Goal: Transaction & Acquisition: Purchase product/service

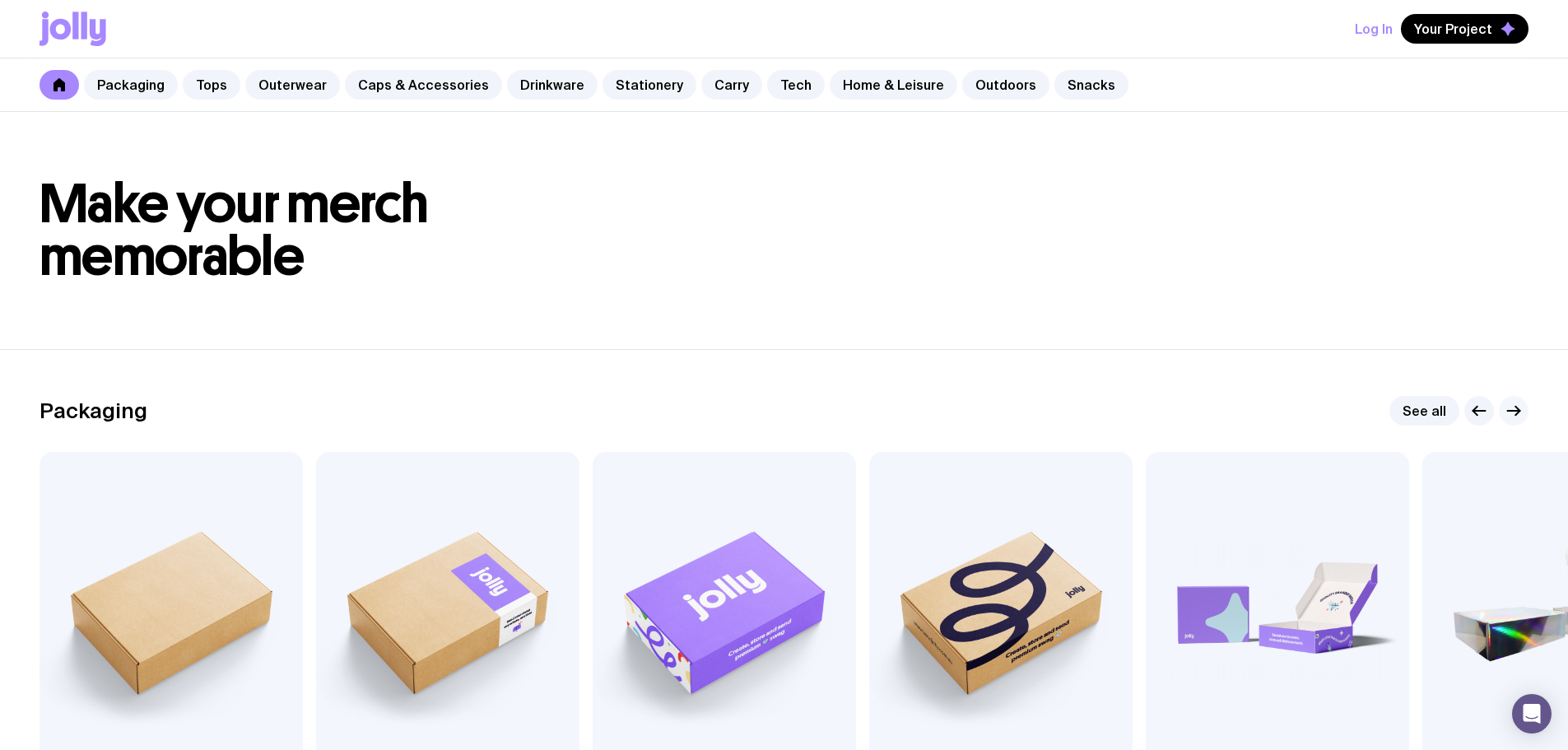
click at [1511, 418] on icon "button" at bounding box center [1513, 410] width 20 height 20
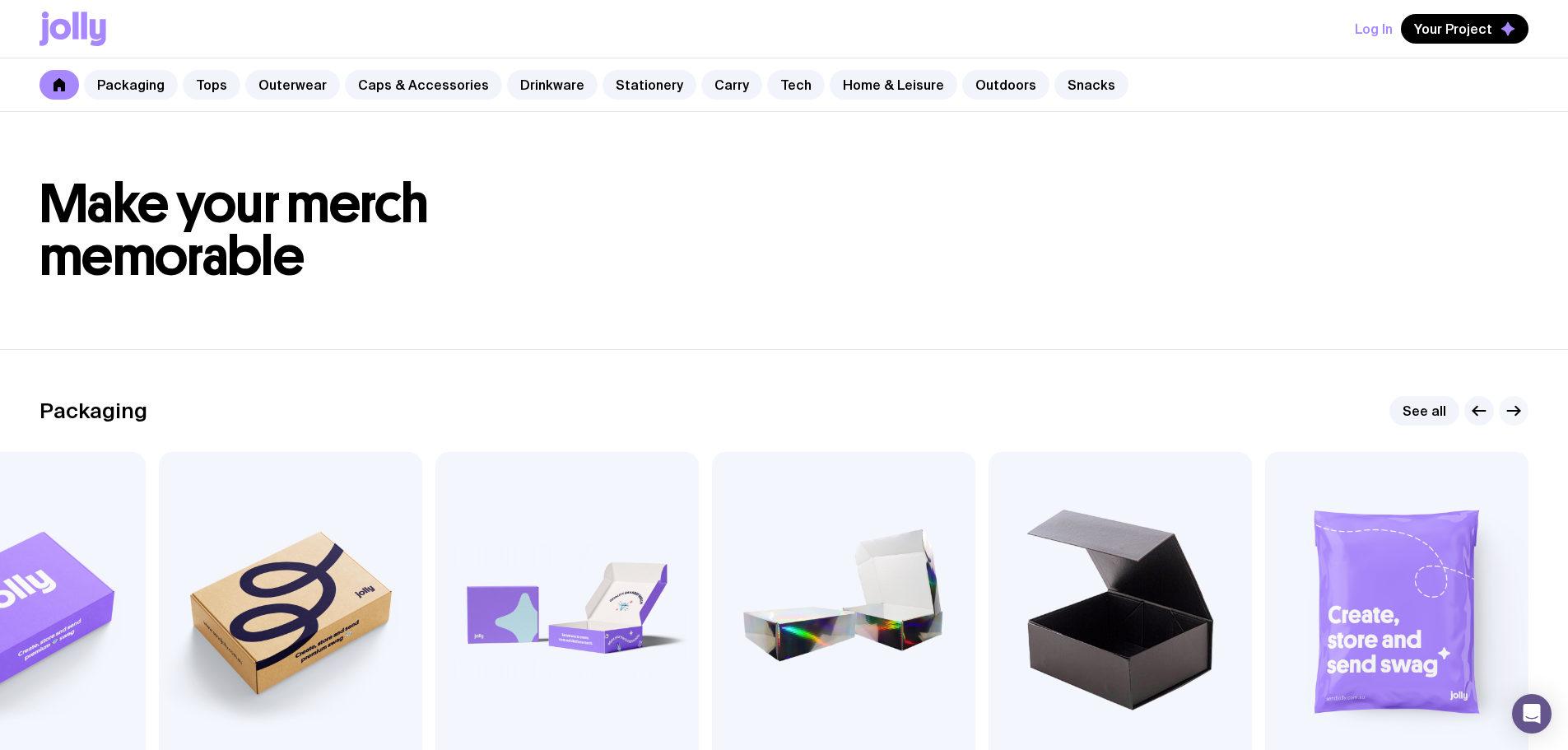
click at [1511, 418] on icon "button" at bounding box center [1513, 410] width 20 height 20
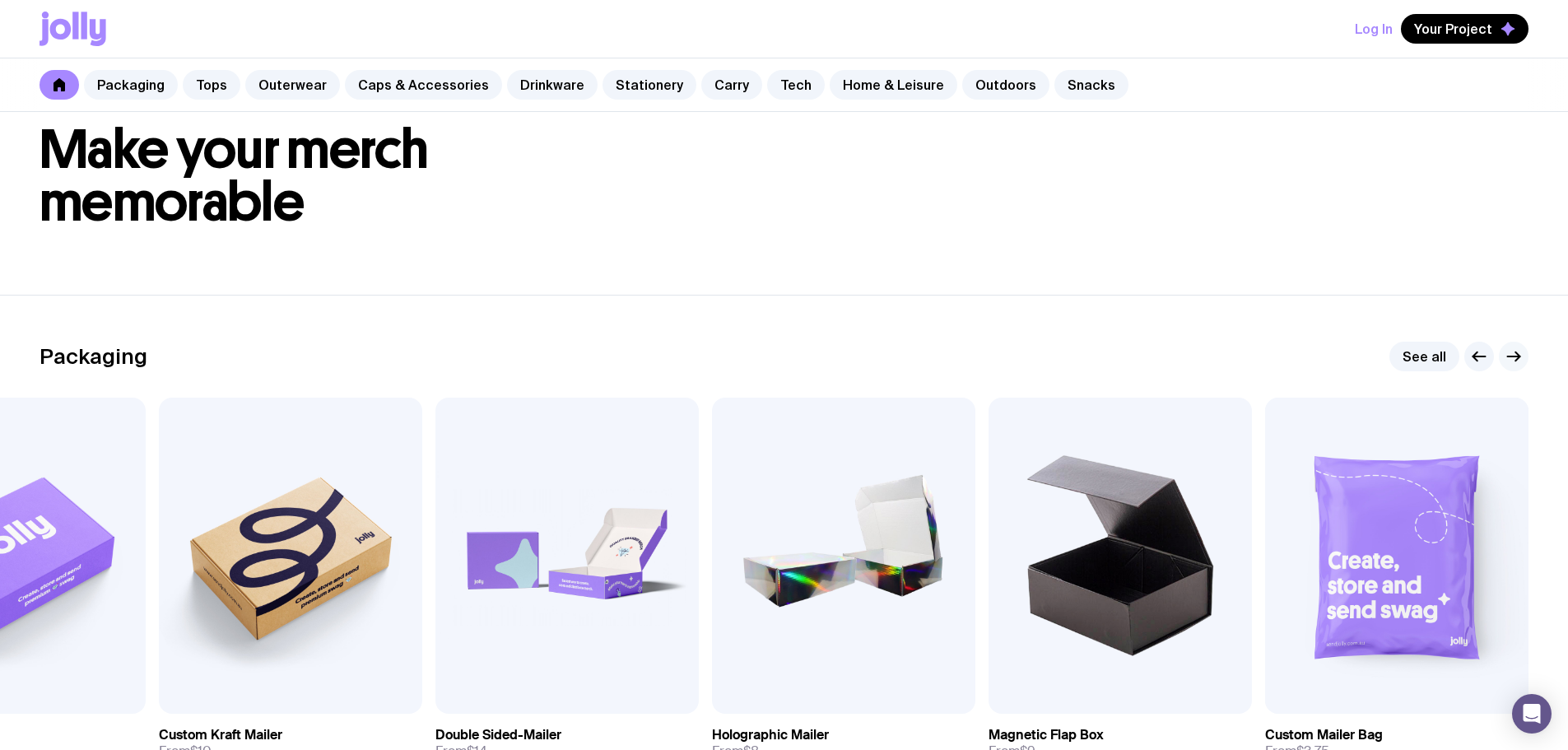
scroll to position [83, 0]
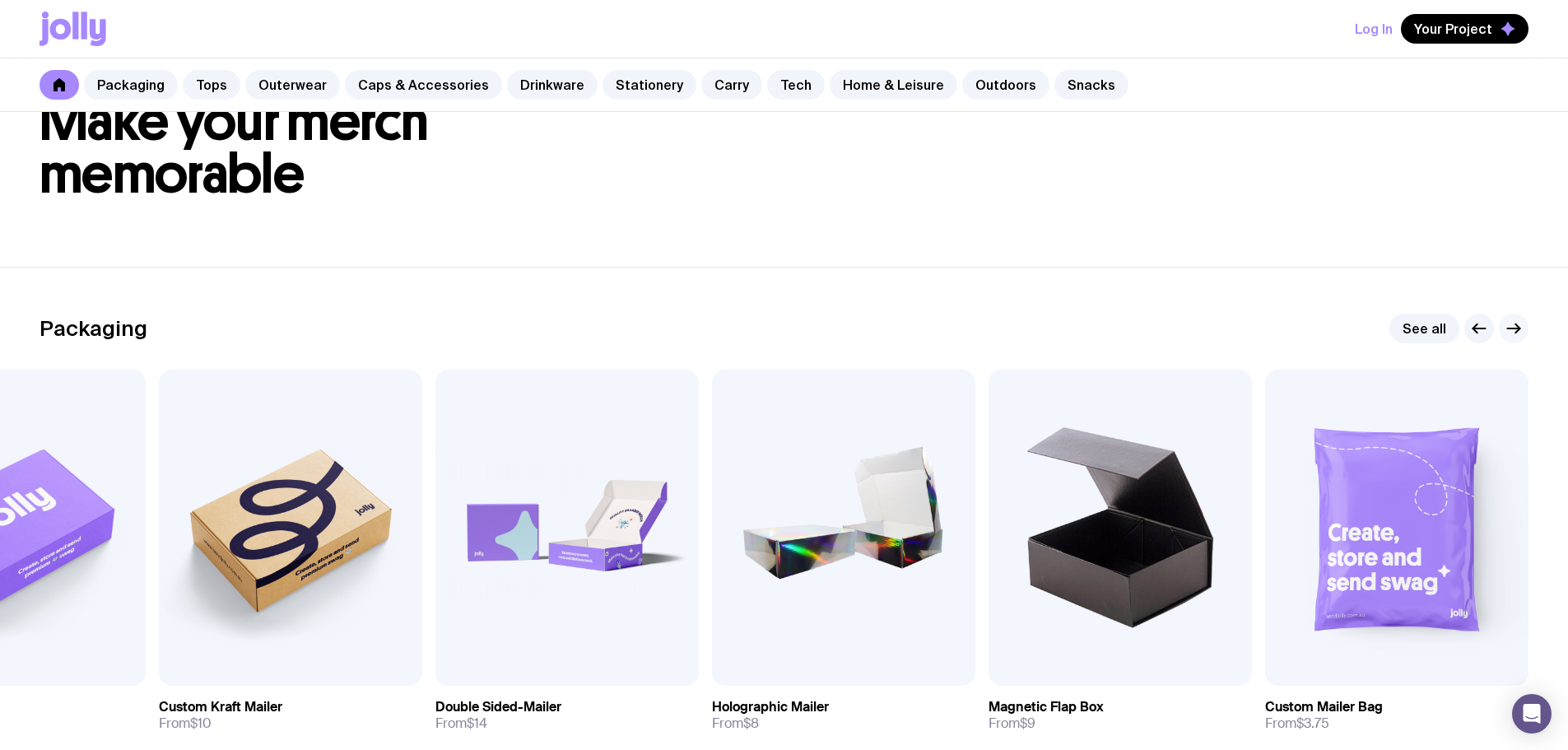
click at [1511, 326] on icon "button" at bounding box center [1513, 329] width 20 height 20
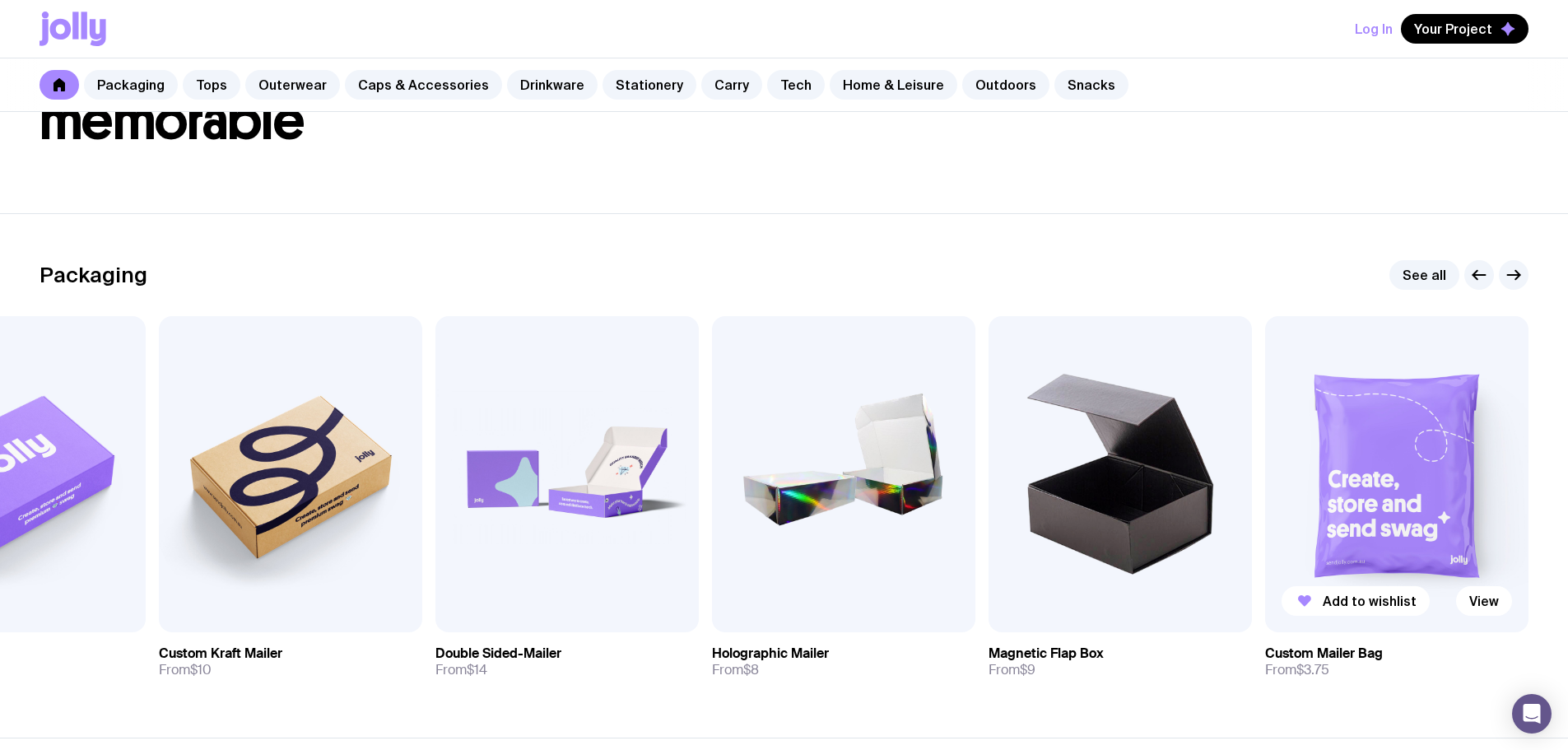
scroll to position [164, 0]
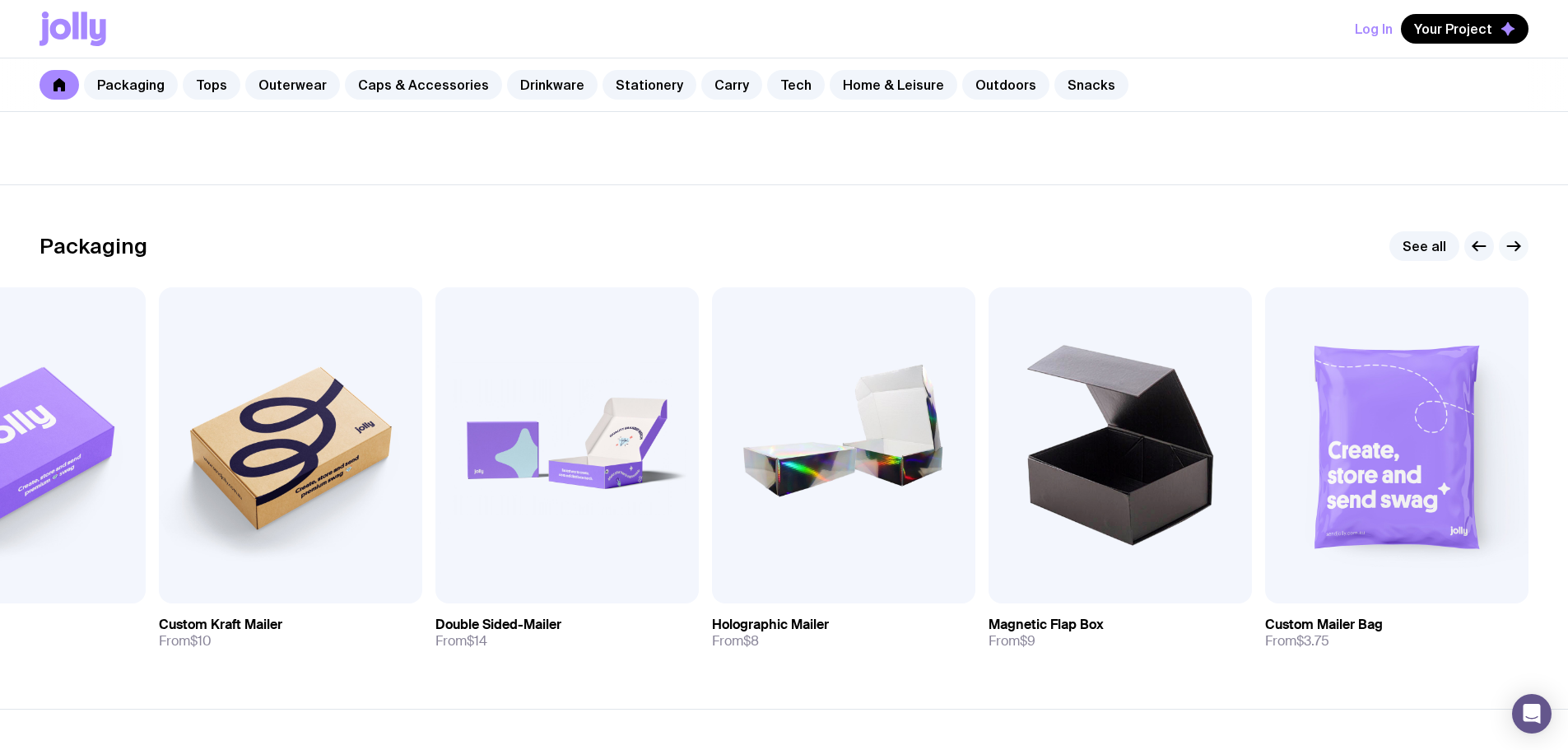
click at [1507, 236] on icon "button" at bounding box center [1513, 246] width 20 height 20
click at [1474, 246] on icon "button" at bounding box center [1479, 246] width 12 height 0
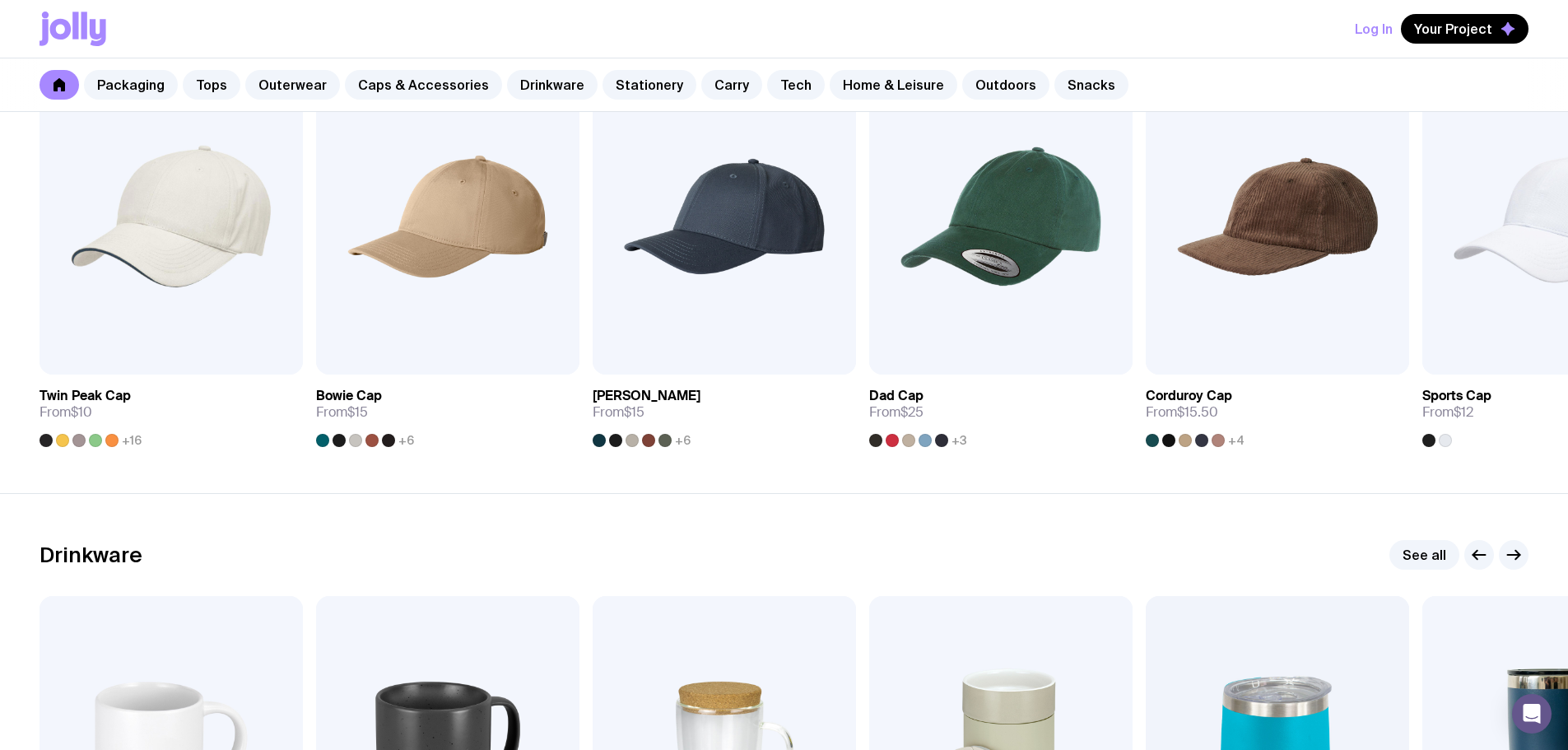
scroll to position [2468, 0]
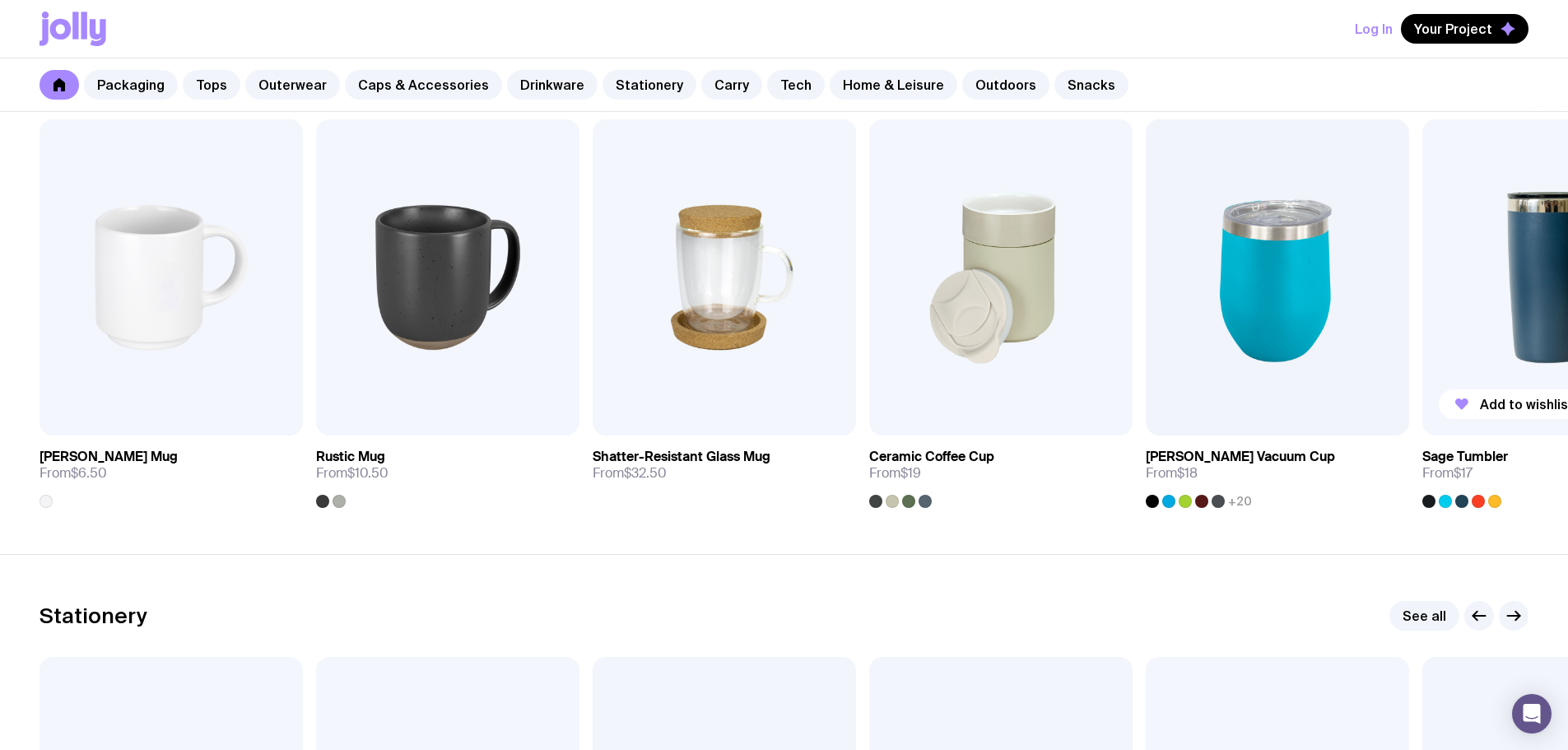
drag, startPoint x: 1483, startPoint y: 335, endPoint x: 1480, endPoint y: 393, distance: 58.1
click at [1430, 387] on img at bounding box center [1554, 277] width 263 height 316
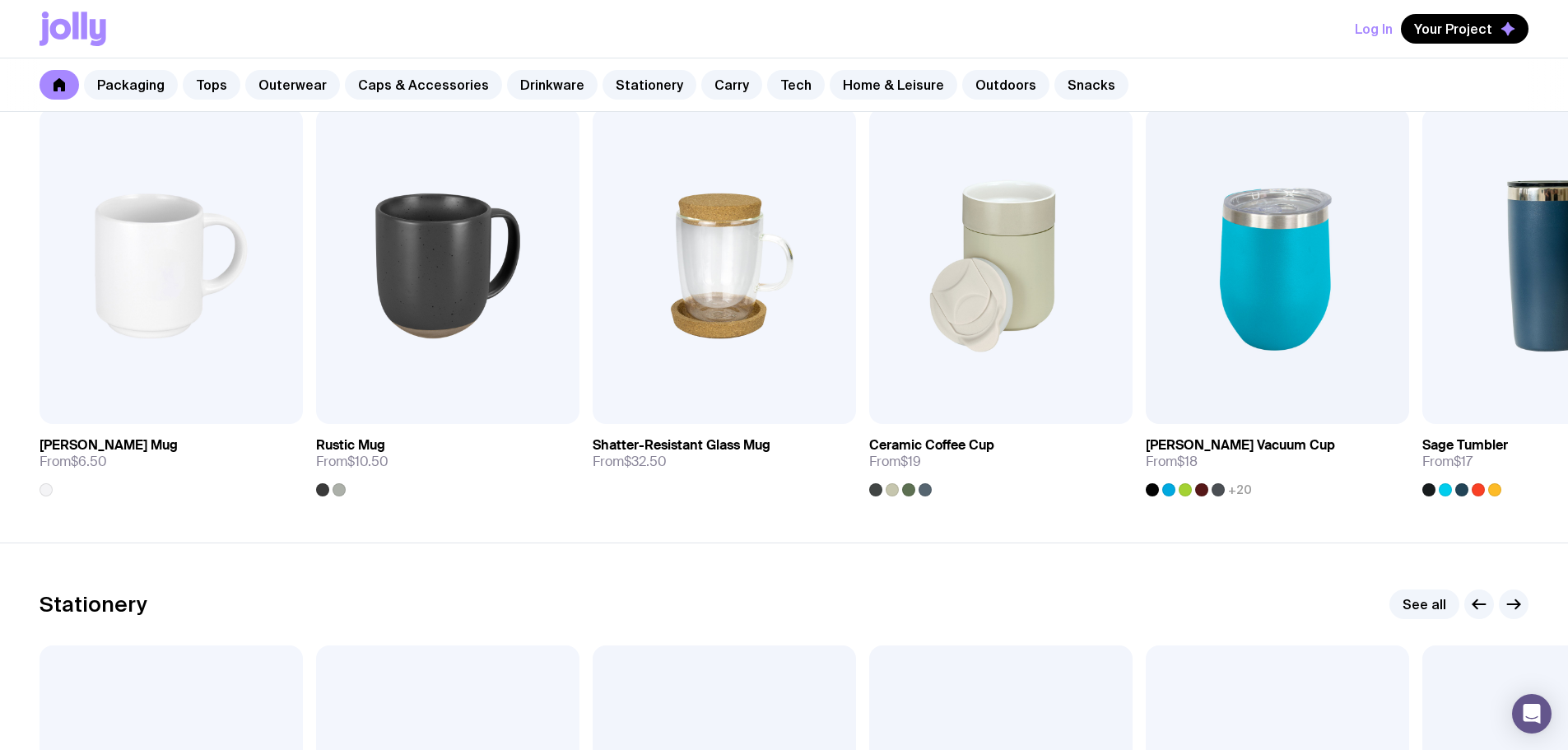
scroll to position [2506, 0]
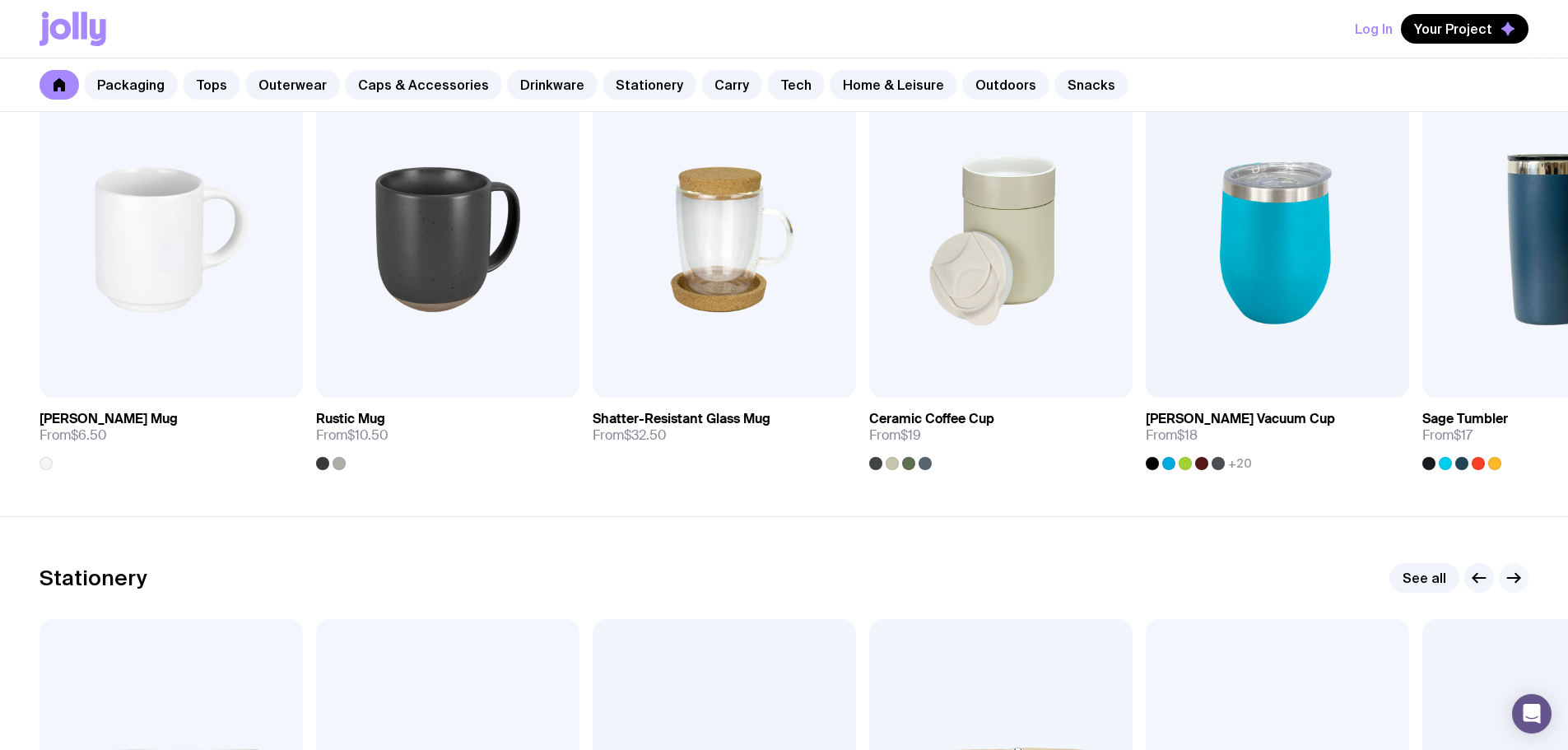
click at [1511, 573] on icon "button" at bounding box center [1513, 578] width 20 height 20
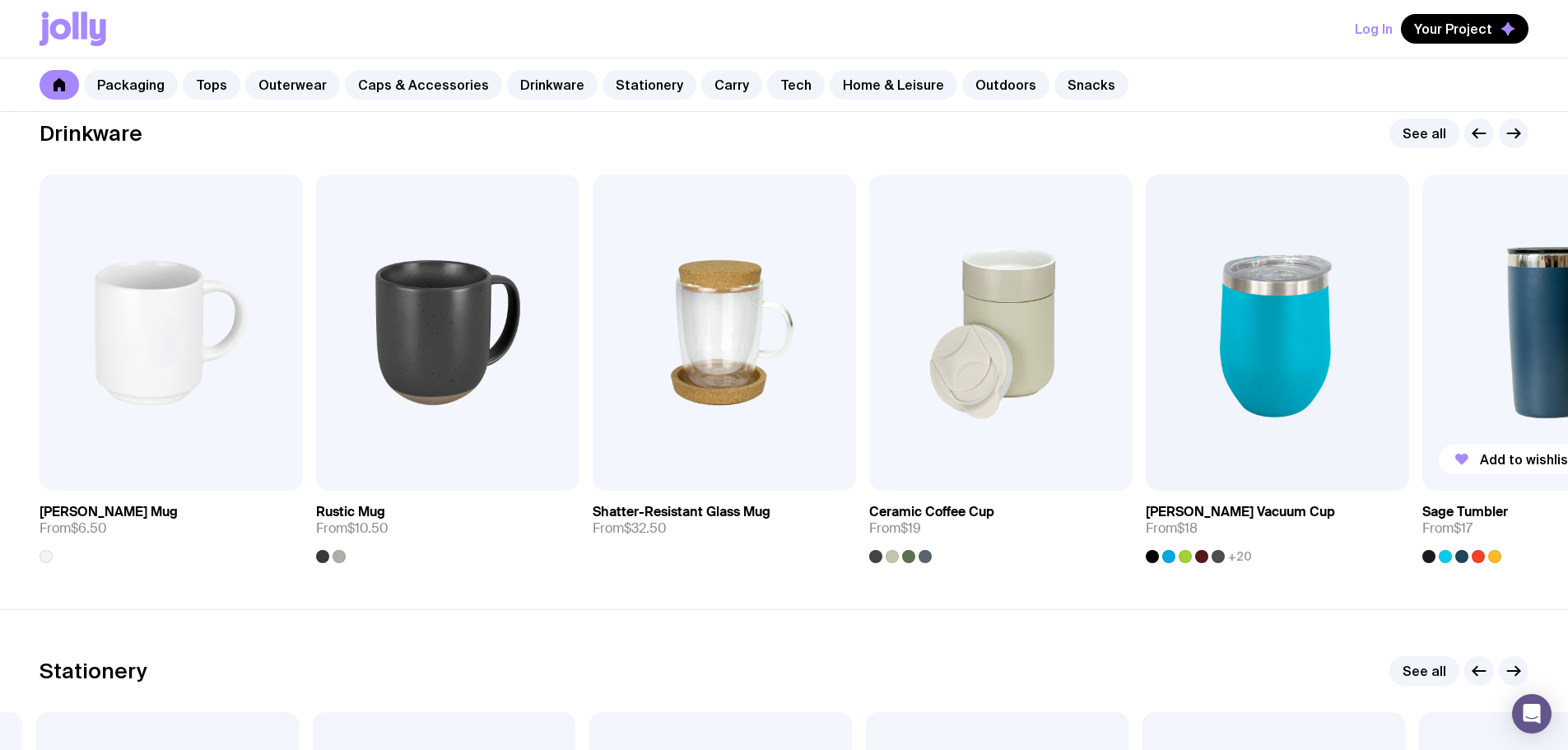
scroll to position [2342, 0]
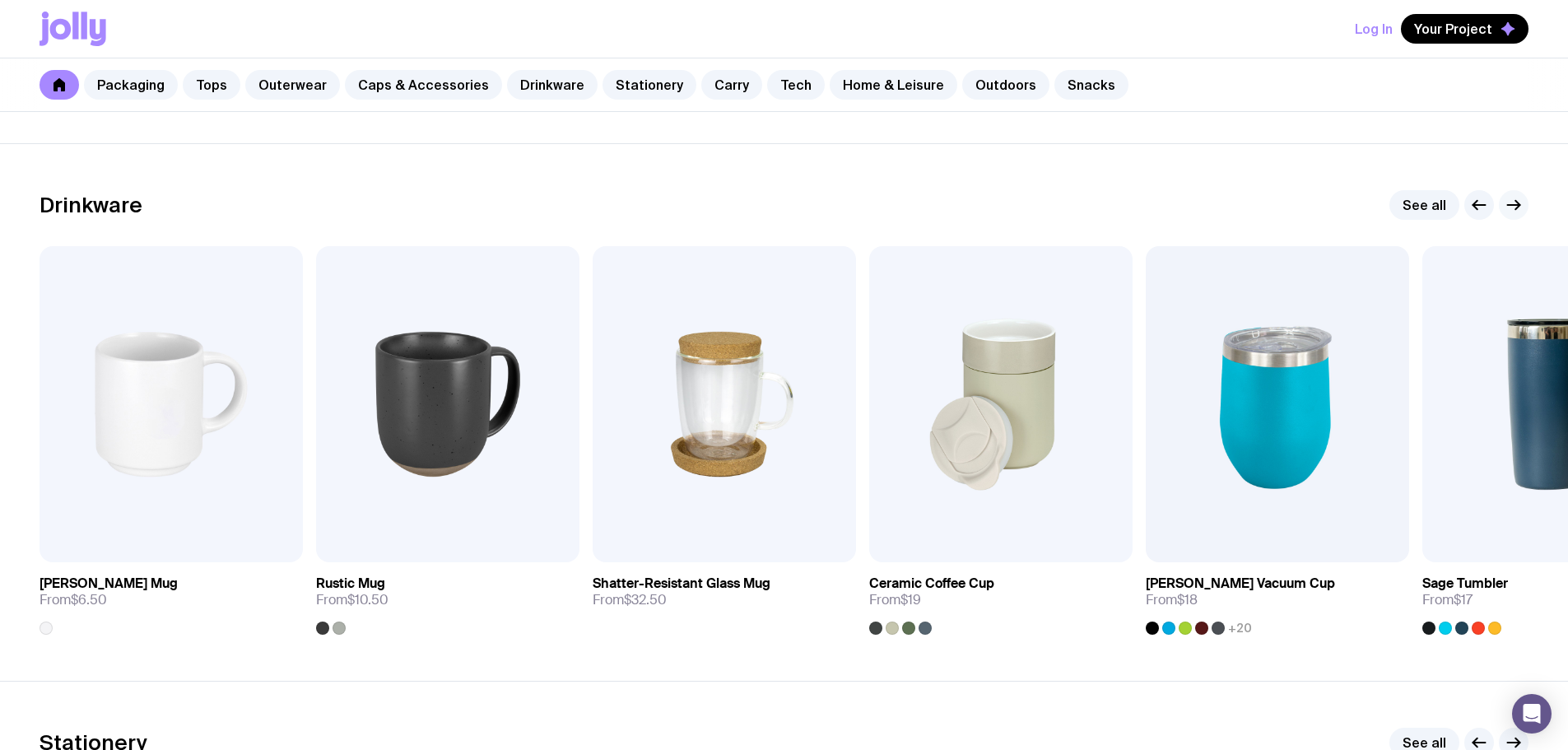
click at [1506, 206] on icon "button" at bounding box center [1513, 205] width 20 height 20
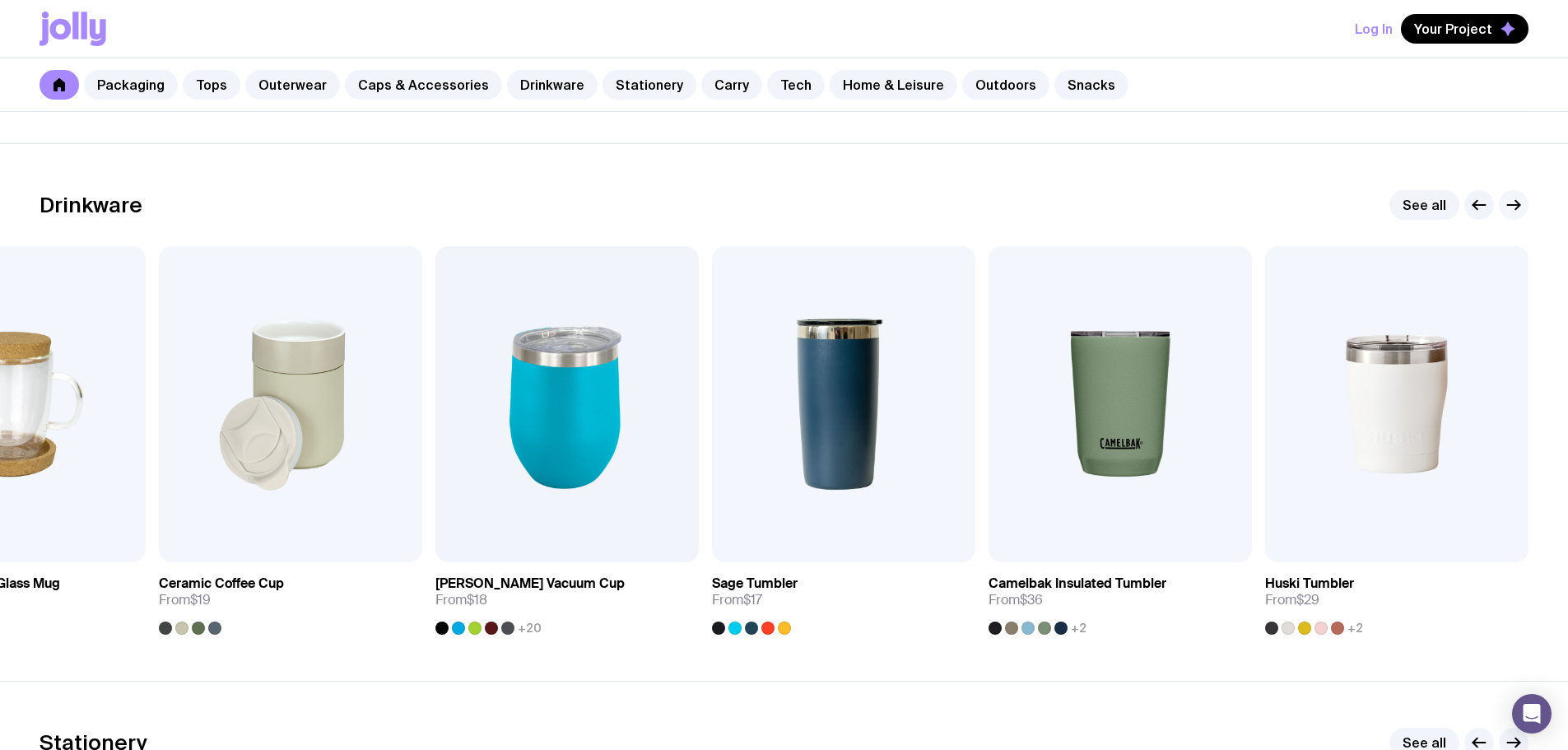
click at [1506, 206] on icon "button" at bounding box center [1513, 205] width 20 height 20
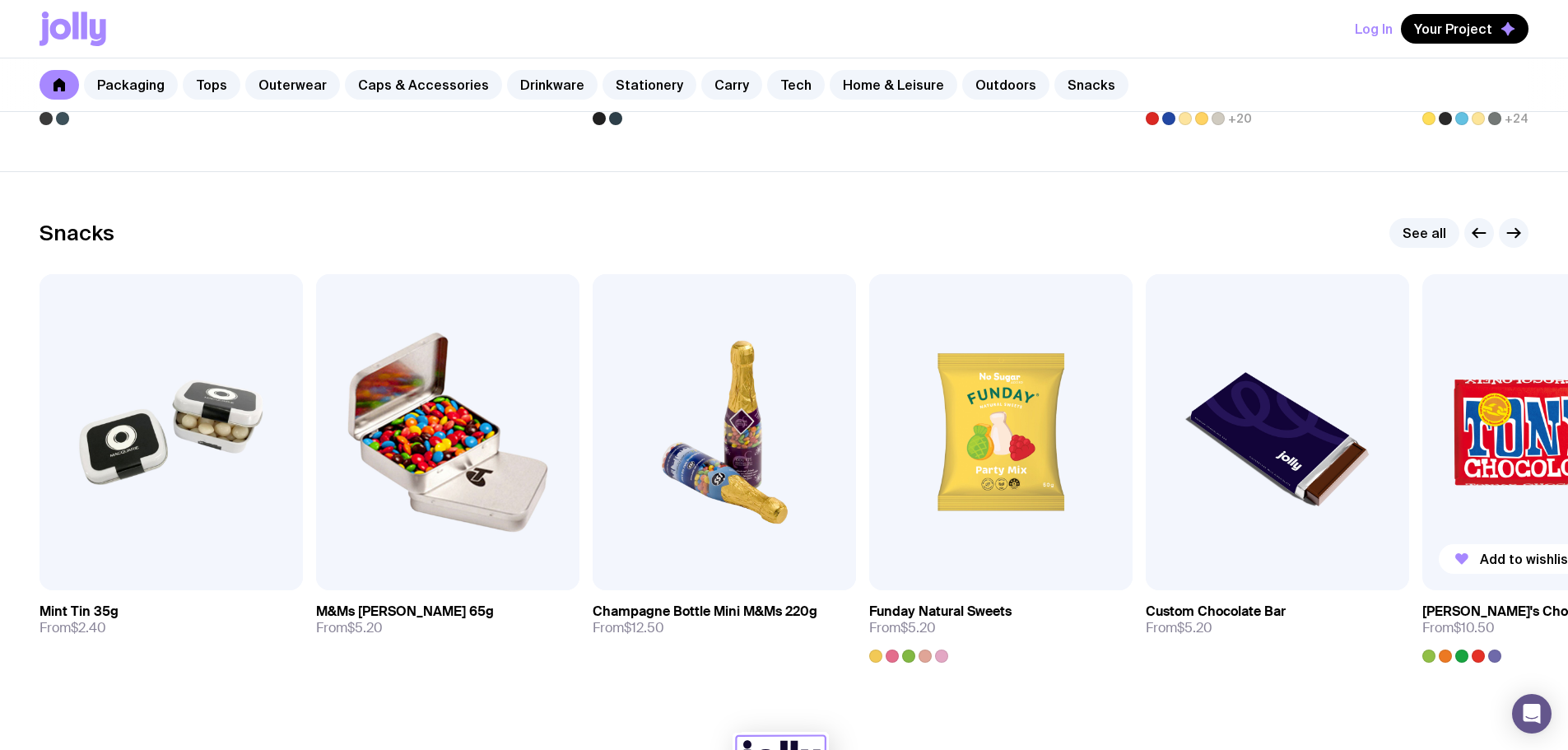
scroll to position [5513, 0]
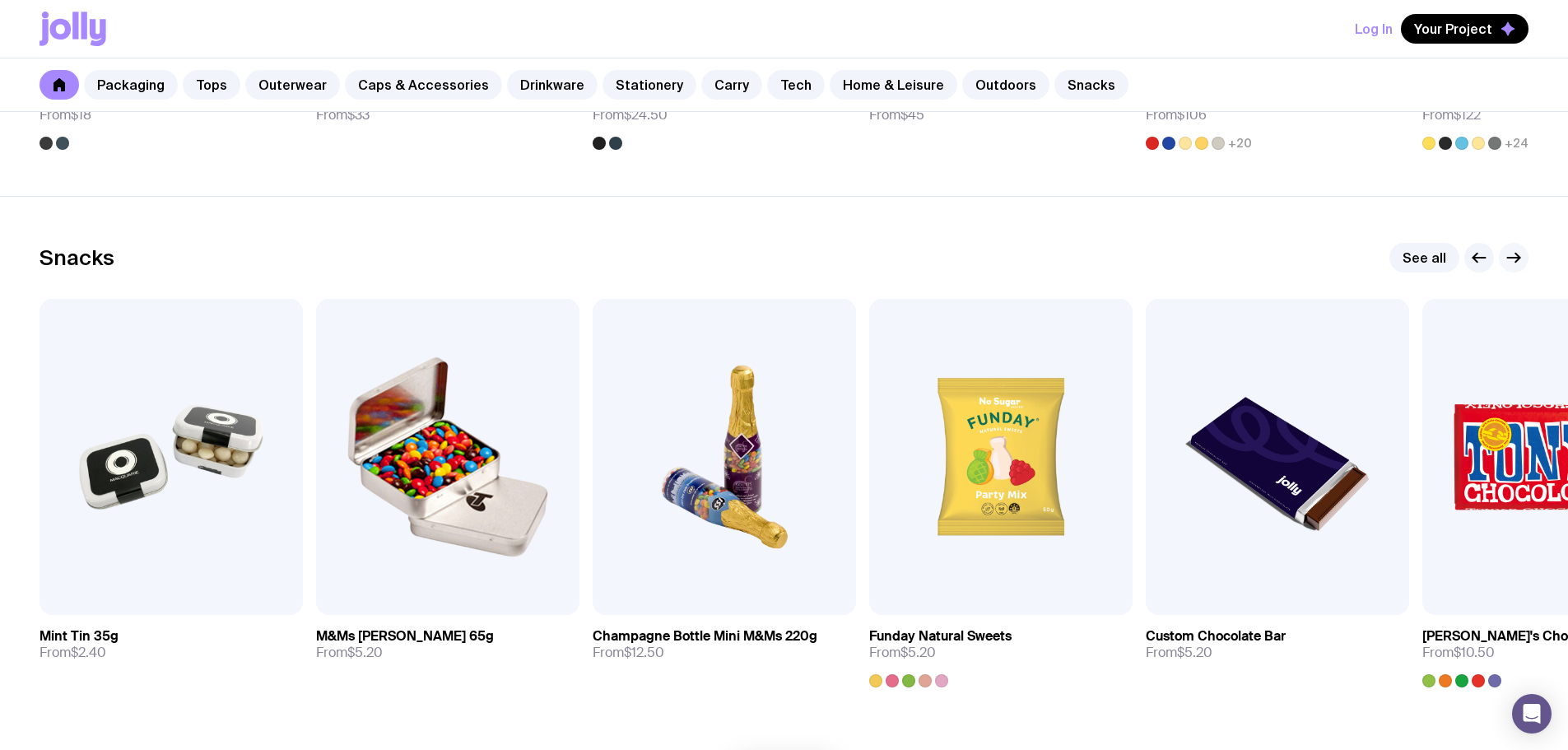
click at [1503, 246] on button "button" at bounding box center [1513, 258] width 30 height 30
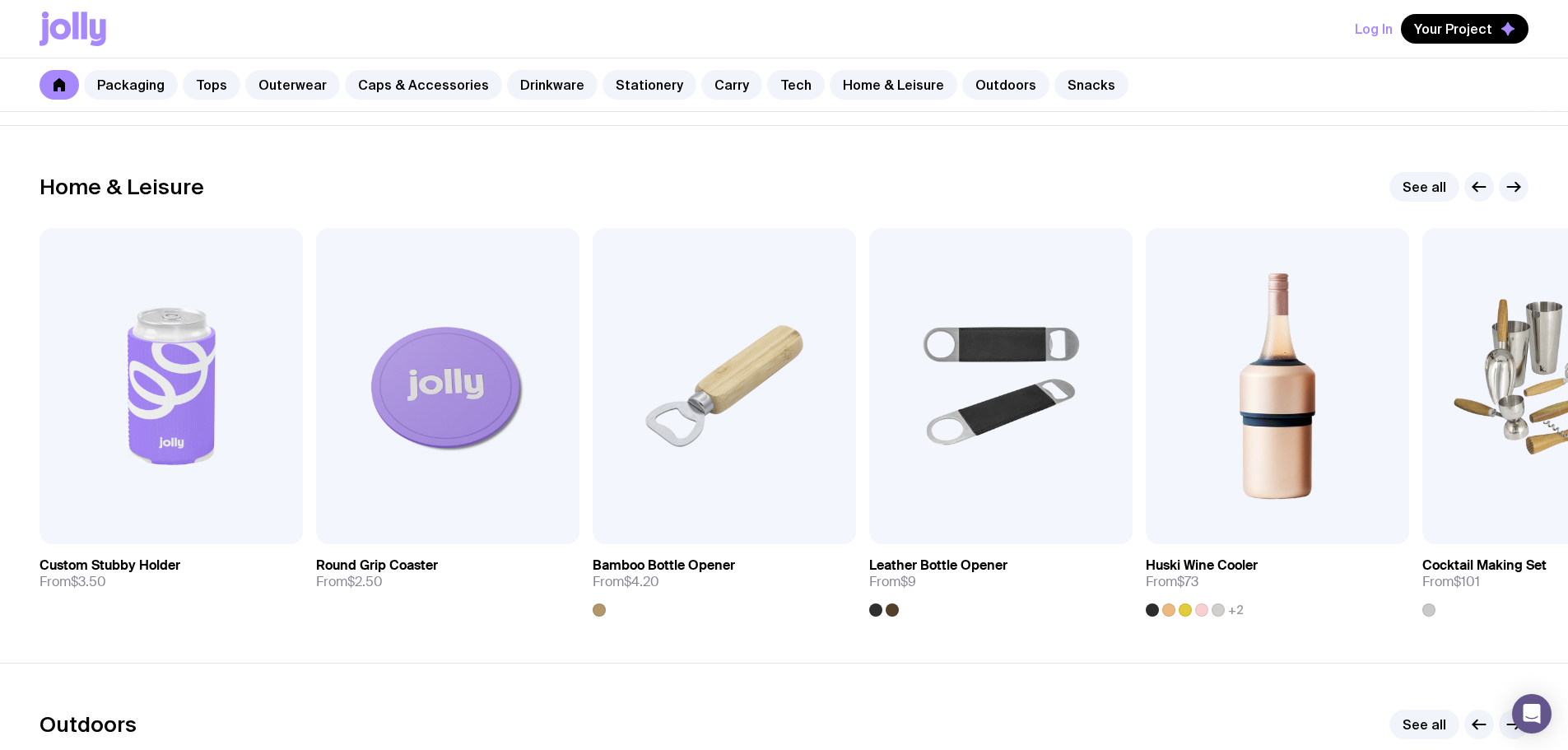
scroll to position [4526, 0]
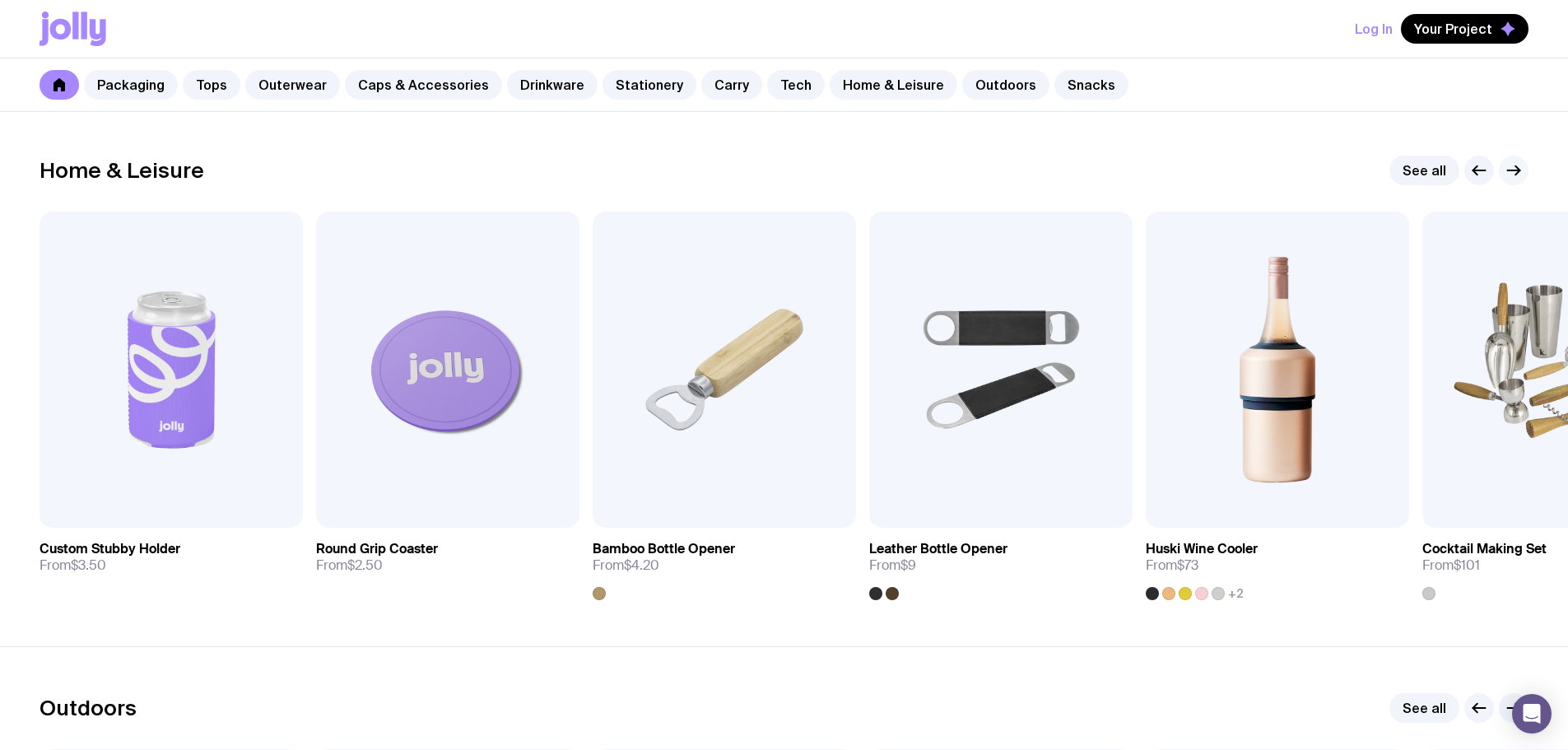
click at [1520, 168] on icon "button" at bounding box center [1513, 170] width 20 height 20
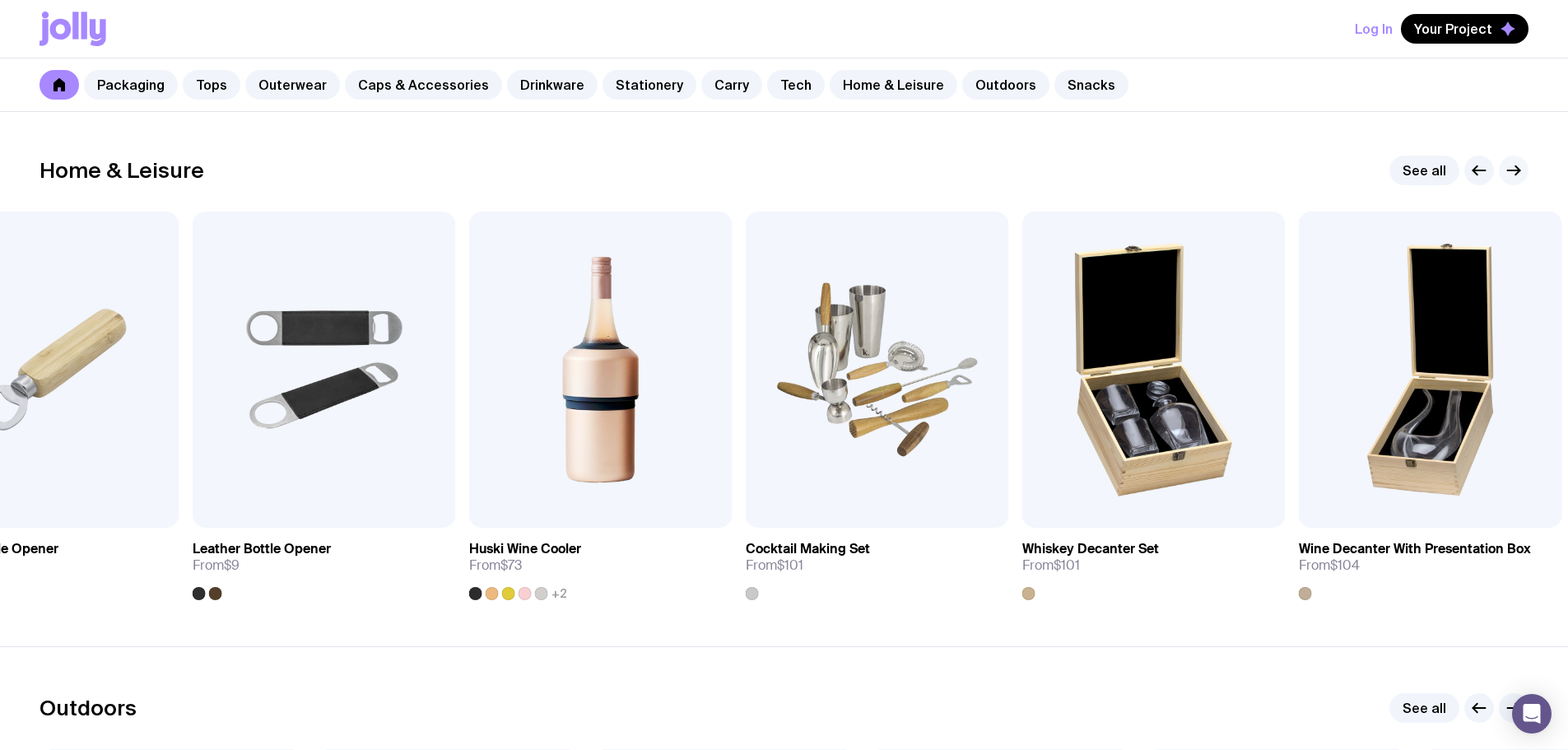
click at [1520, 168] on icon "button" at bounding box center [1513, 170] width 20 height 20
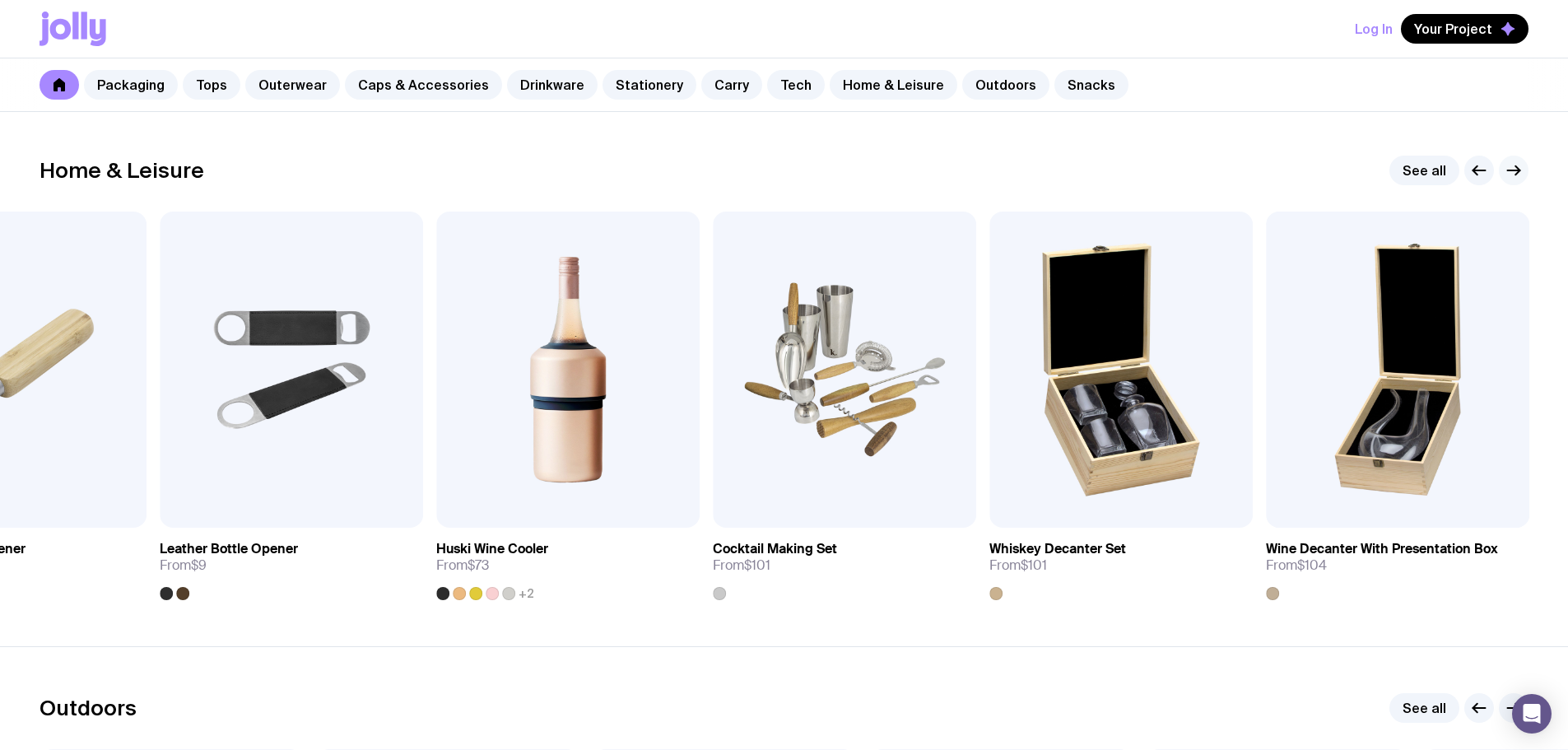
click at [1520, 168] on icon "button" at bounding box center [1513, 170] width 20 height 20
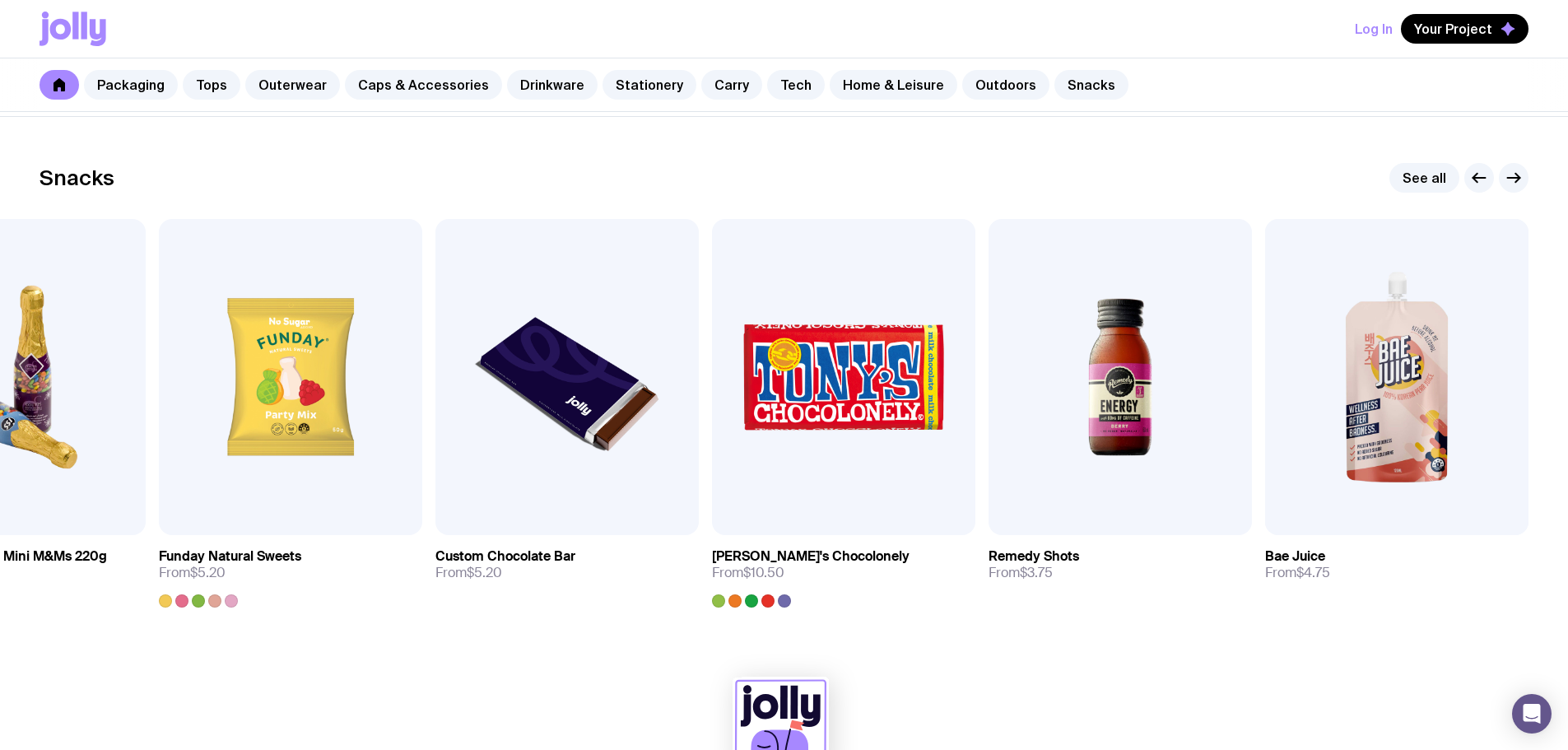
scroll to position [5513, 0]
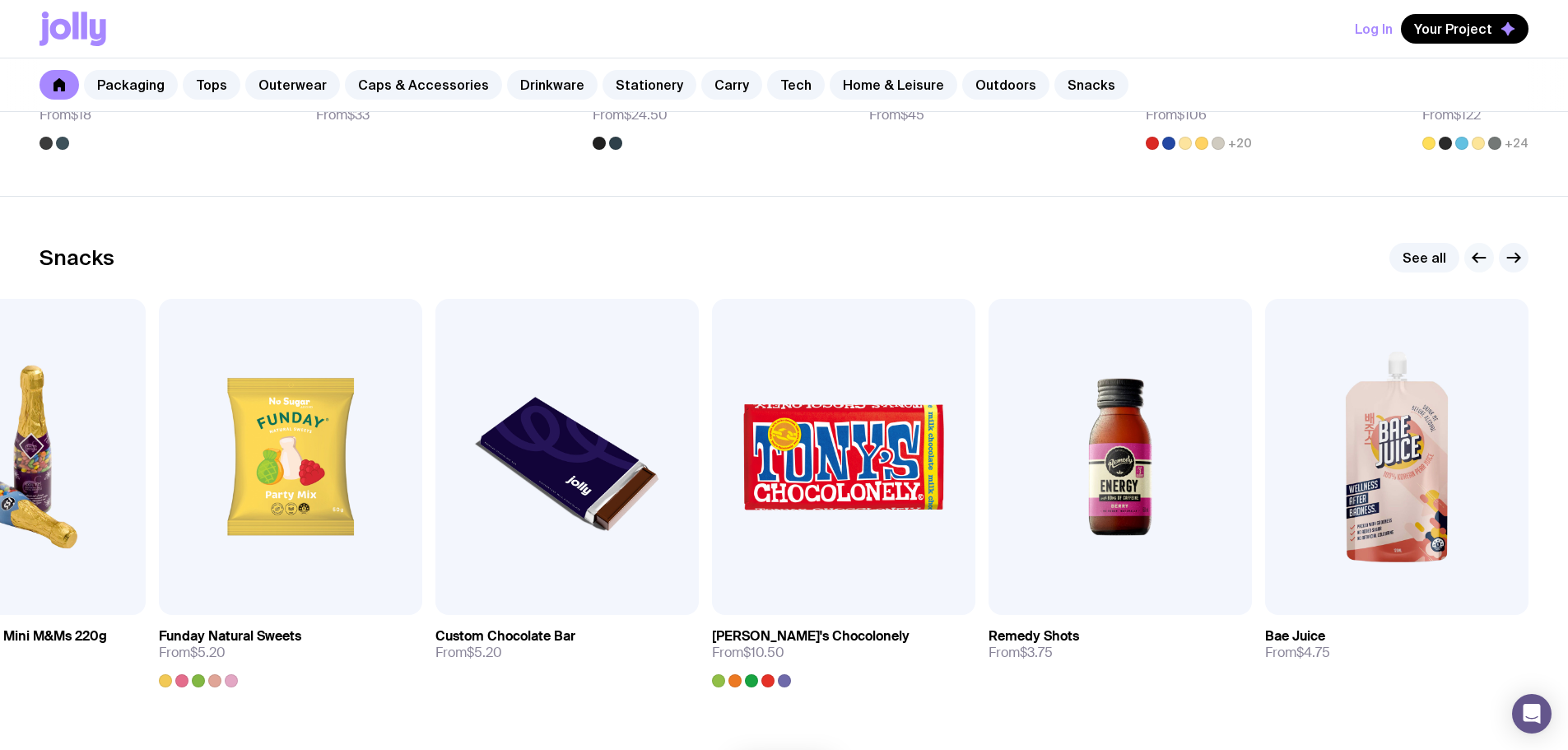
click at [1483, 258] on icon "button" at bounding box center [1479, 258] width 12 height 0
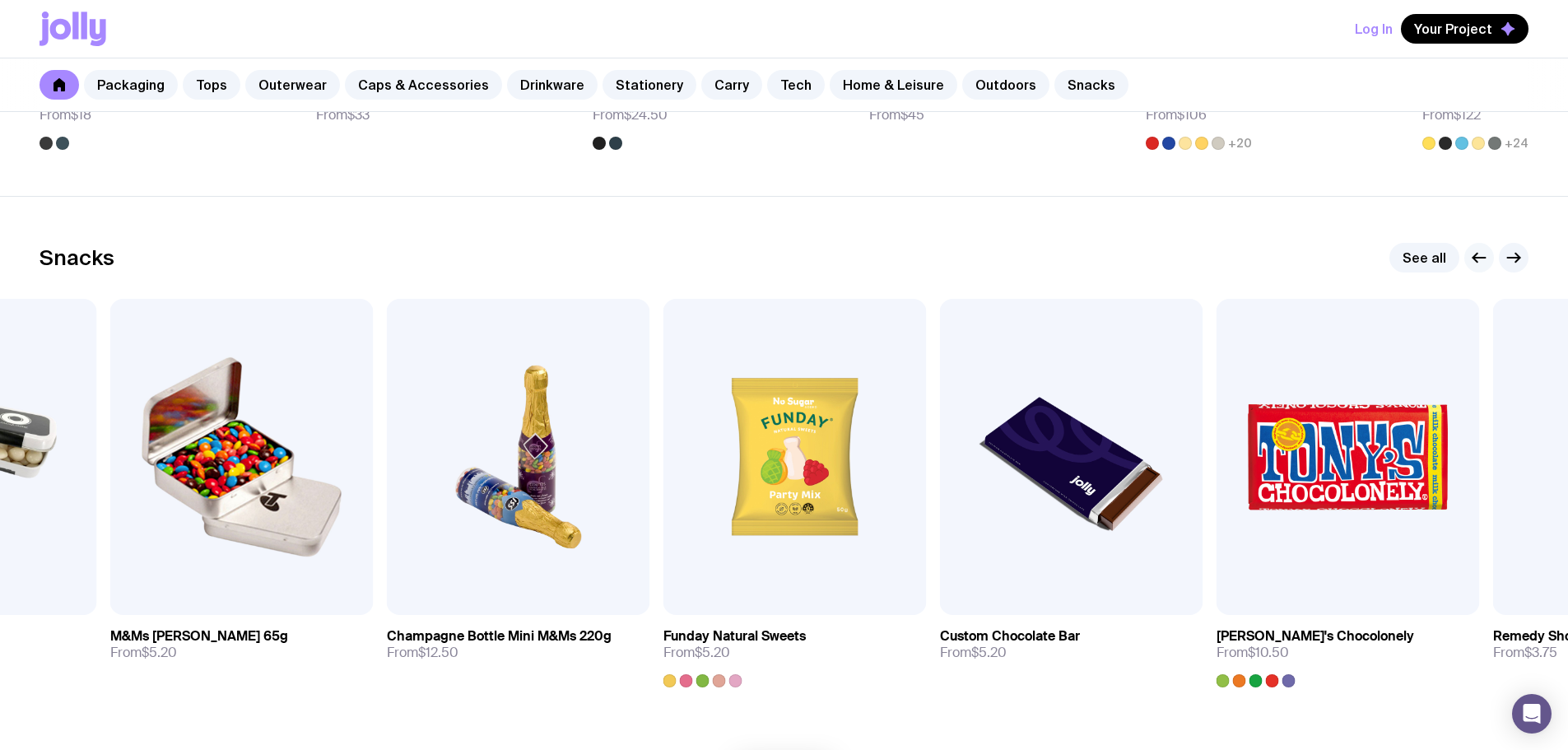
click at [1483, 258] on icon "button" at bounding box center [1479, 258] width 12 height 0
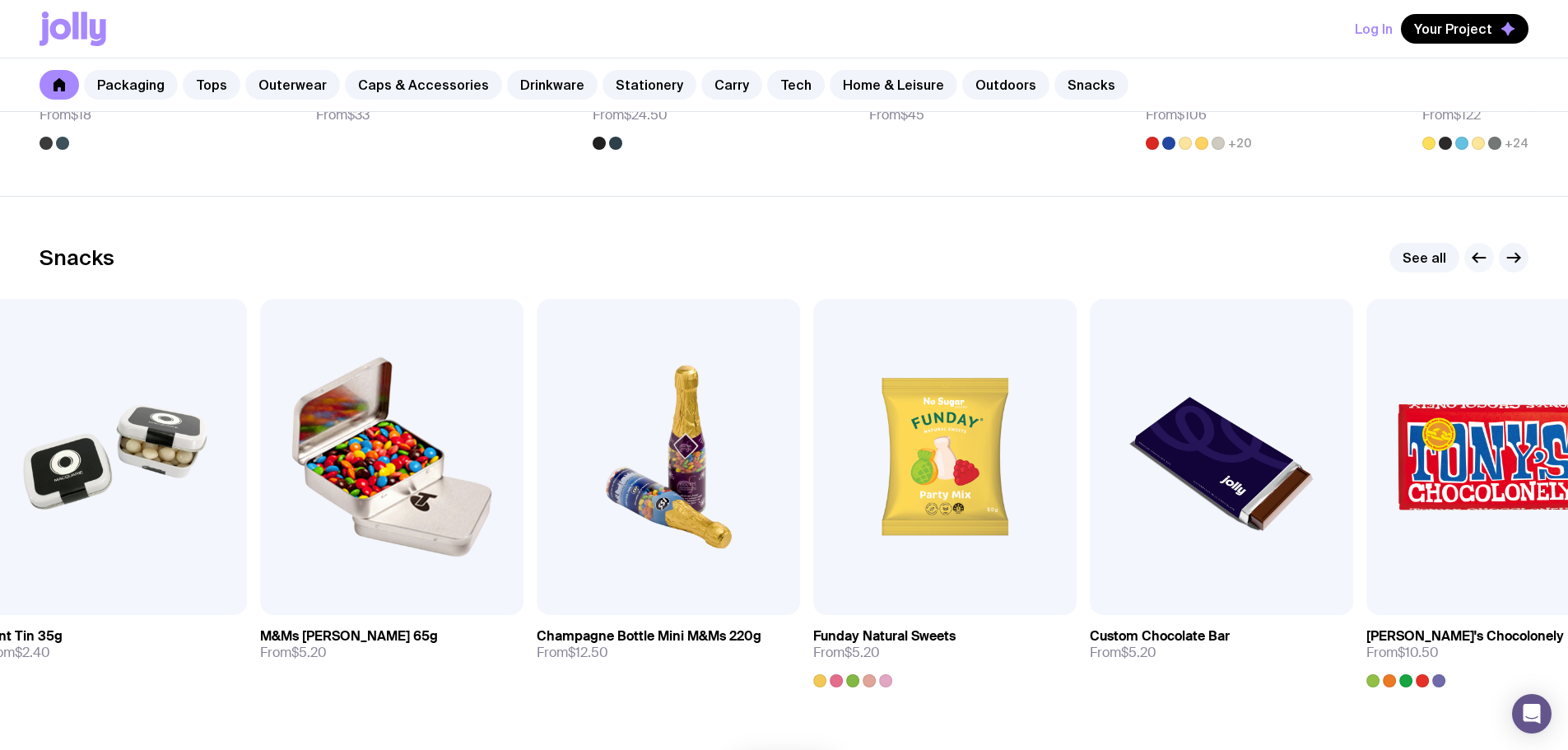
click at [1483, 258] on icon "button" at bounding box center [1479, 258] width 12 height 0
